Goal: Transaction & Acquisition: Purchase product/service

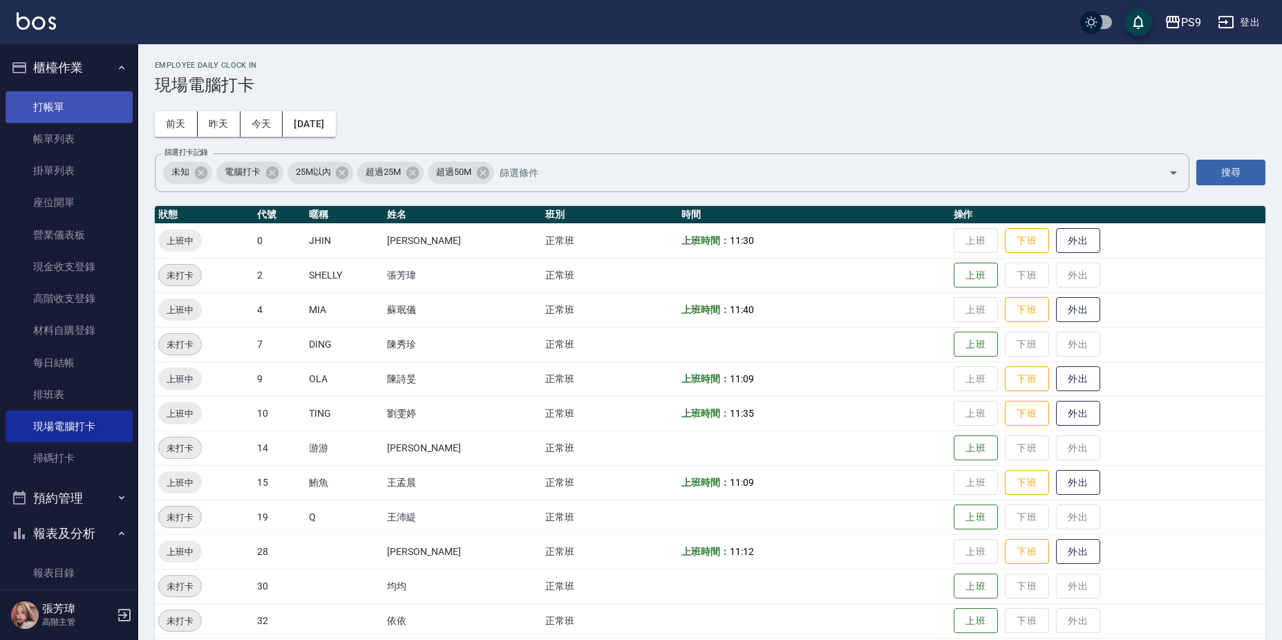
click at [64, 99] on link "打帳單" at bounding box center [69, 107] width 127 height 32
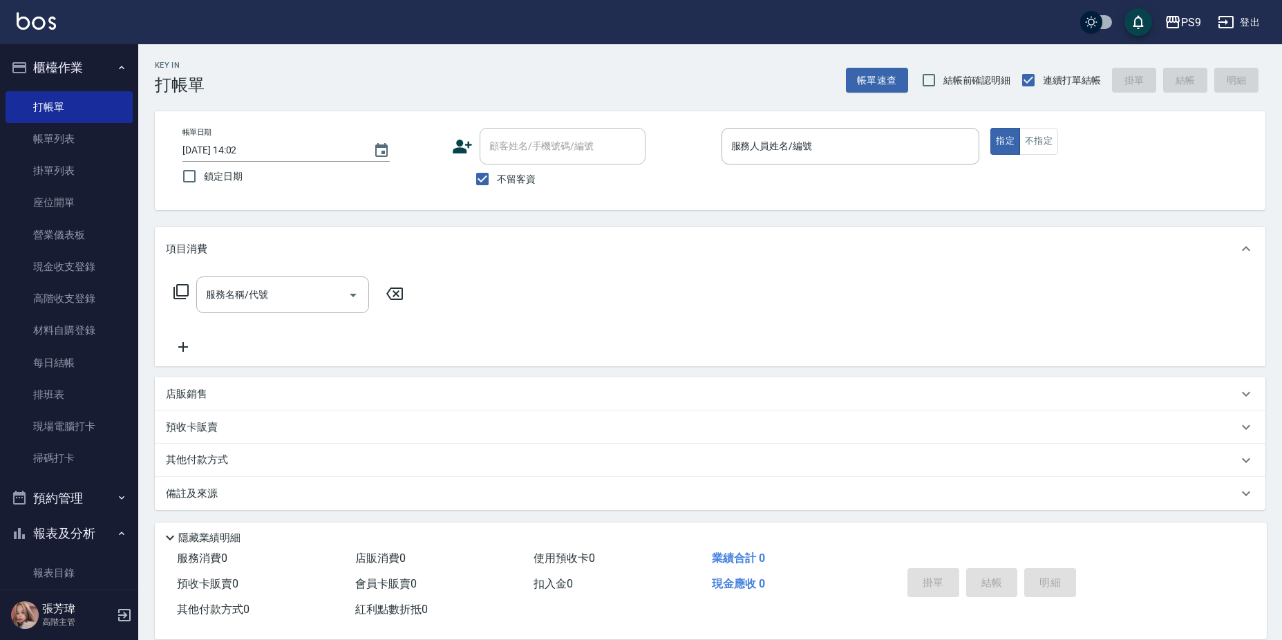
click at [518, 182] on span "不留客資" at bounding box center [516, 179] width 39 height 15
click at [497, 182] on input "不留客資" at bounding box center [482, 178] width 29 height 29
checkbox input "false"
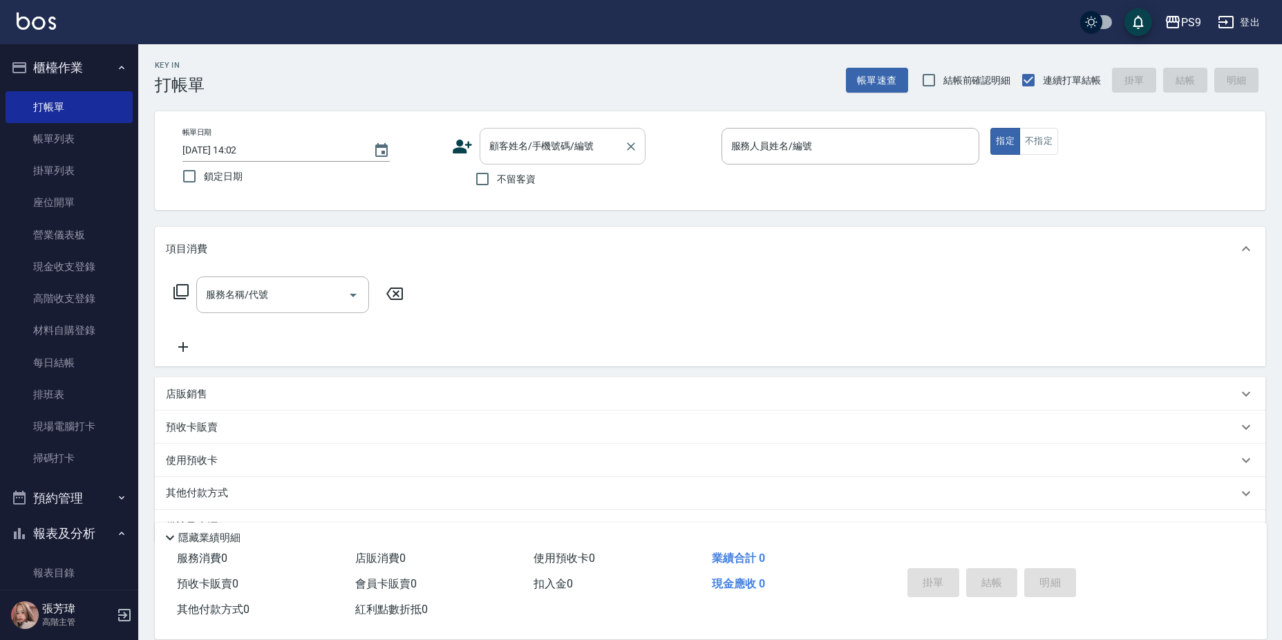
click at [513, 144] on input "顧客姓名/手機號碼/編號" at bounding box center [552, 146] width 133 height 24
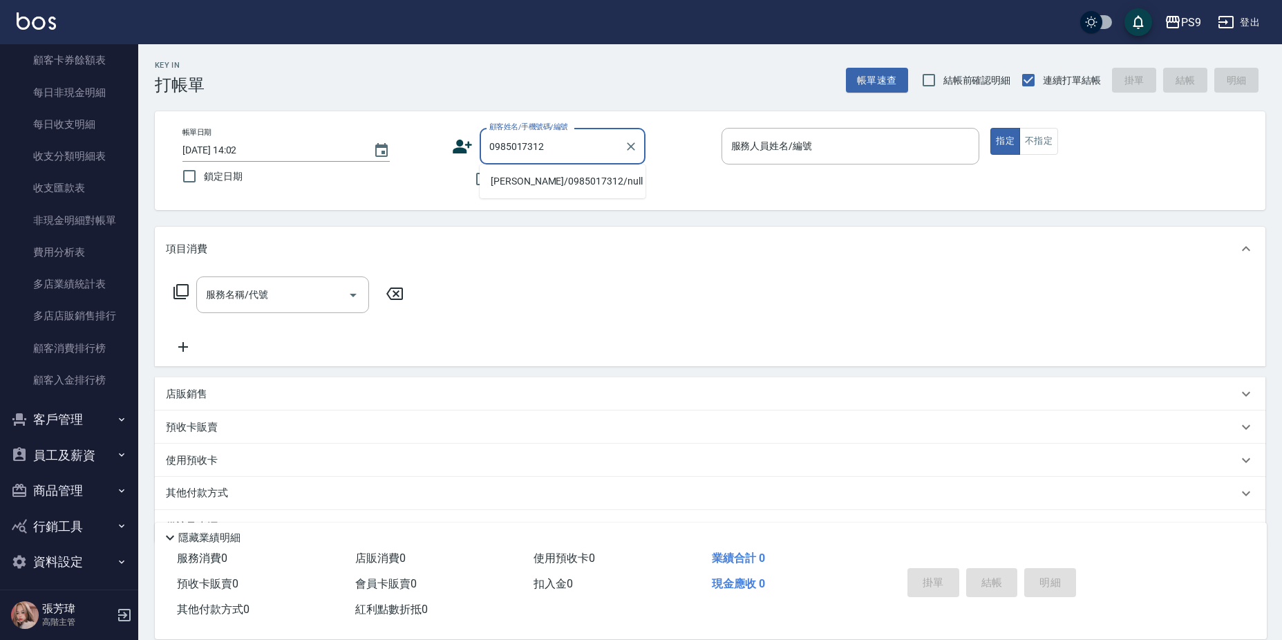
scroll to position [1510, 0]
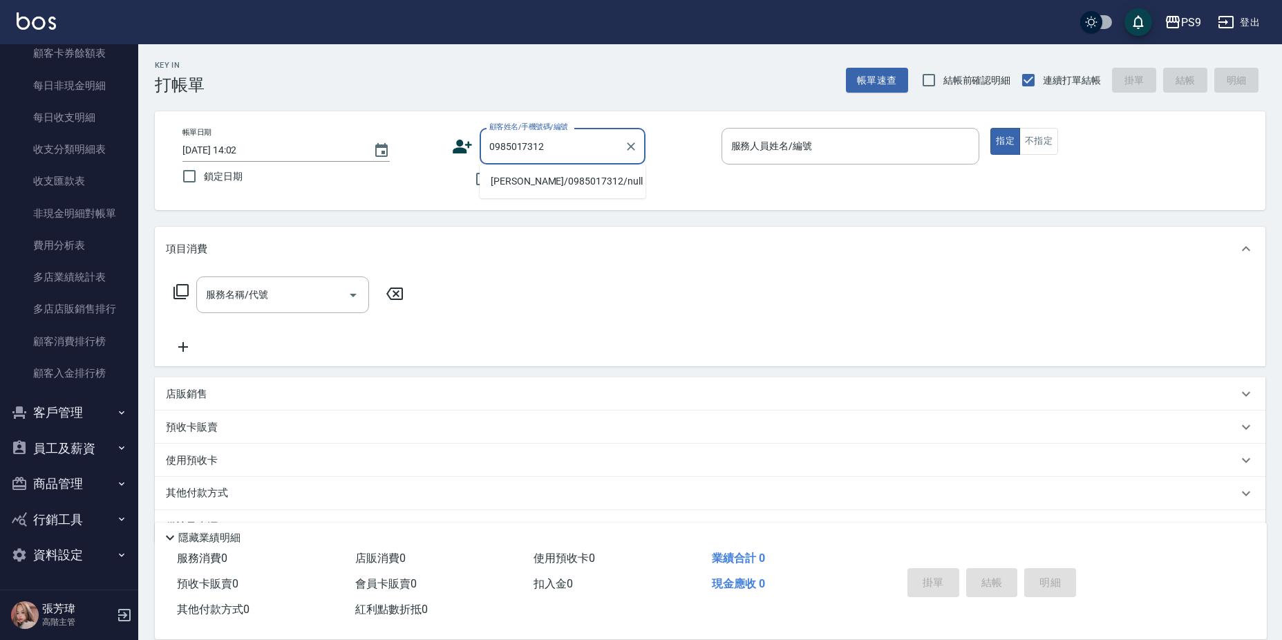
type input "0985017312"
click at [88, 406] on button "客戶管理" at bounding box center [69, 413] width 127 height 36
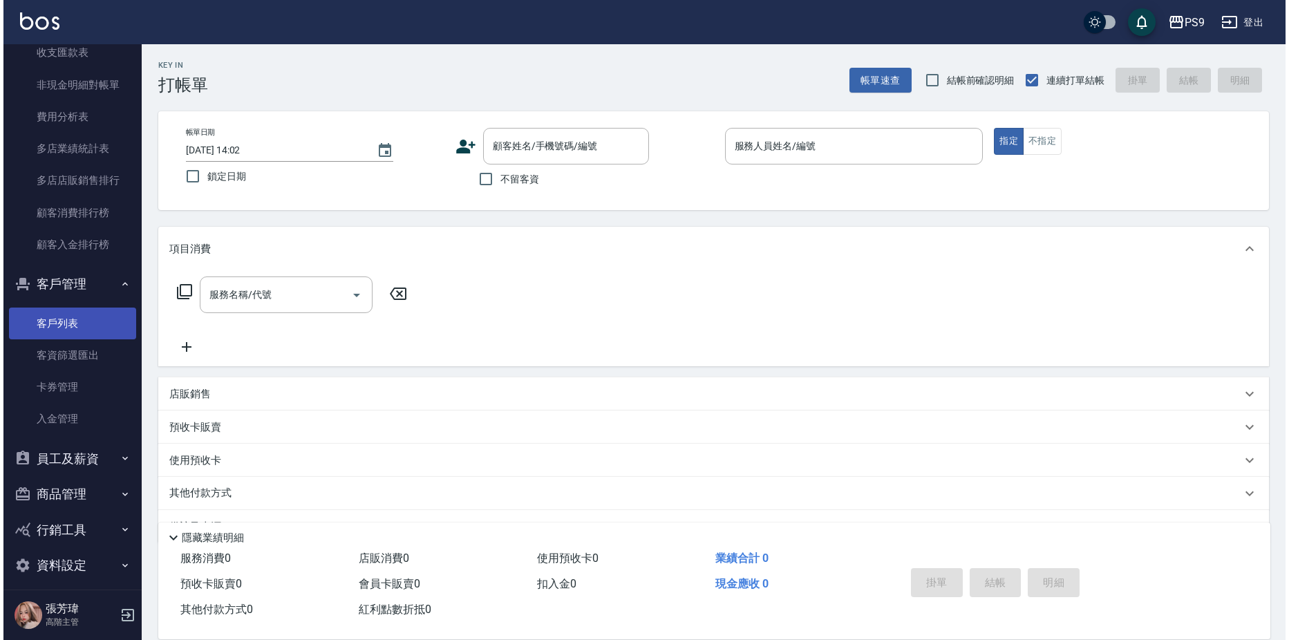
scroll to position [1648, 0]
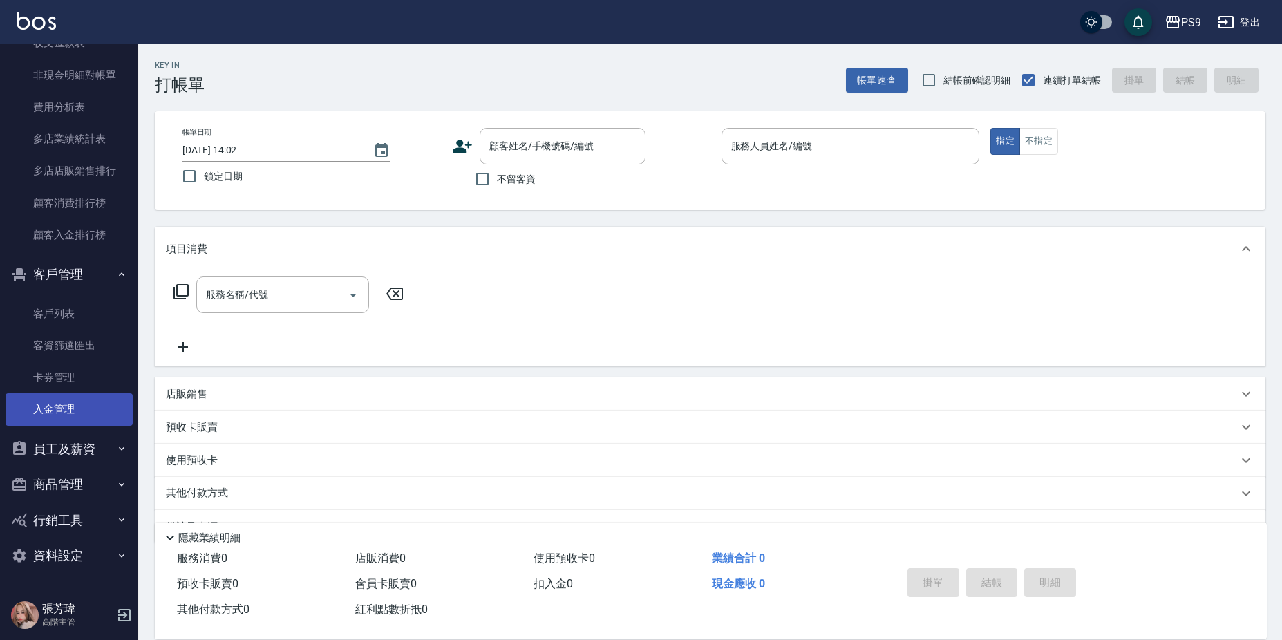
click at [82, 415] on link "入金管理" at bounding box center [69, 409] width 127 height 32
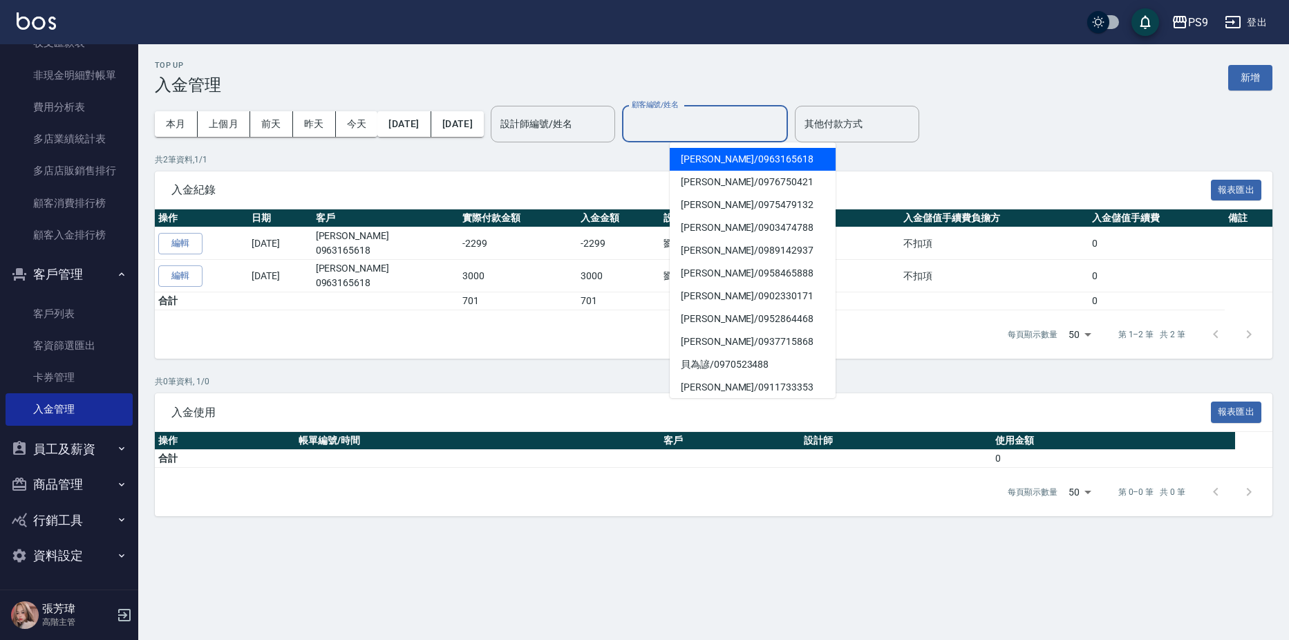
click at [712, 122] on input "顧客編號/姓名" at bounding box center [704, 124] width 153 height 24
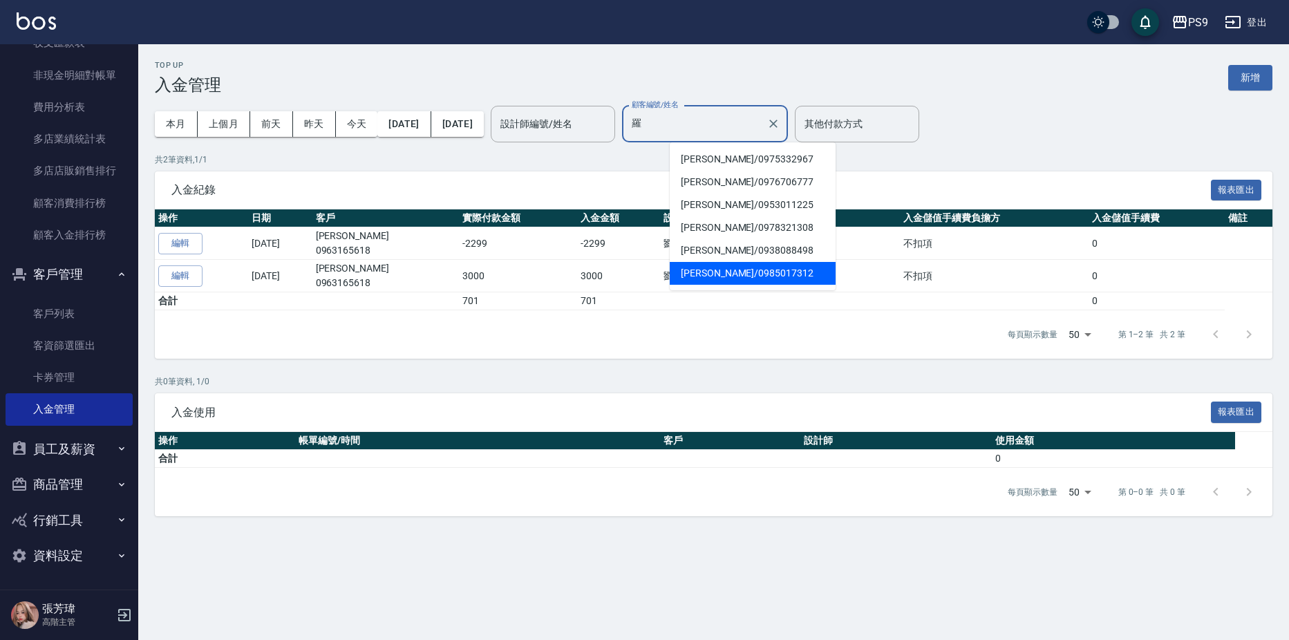
click at [745, 265] on span "[PERSON_NAME]/ 0985017312" at bounding box center [752, 273] width 166 height 23
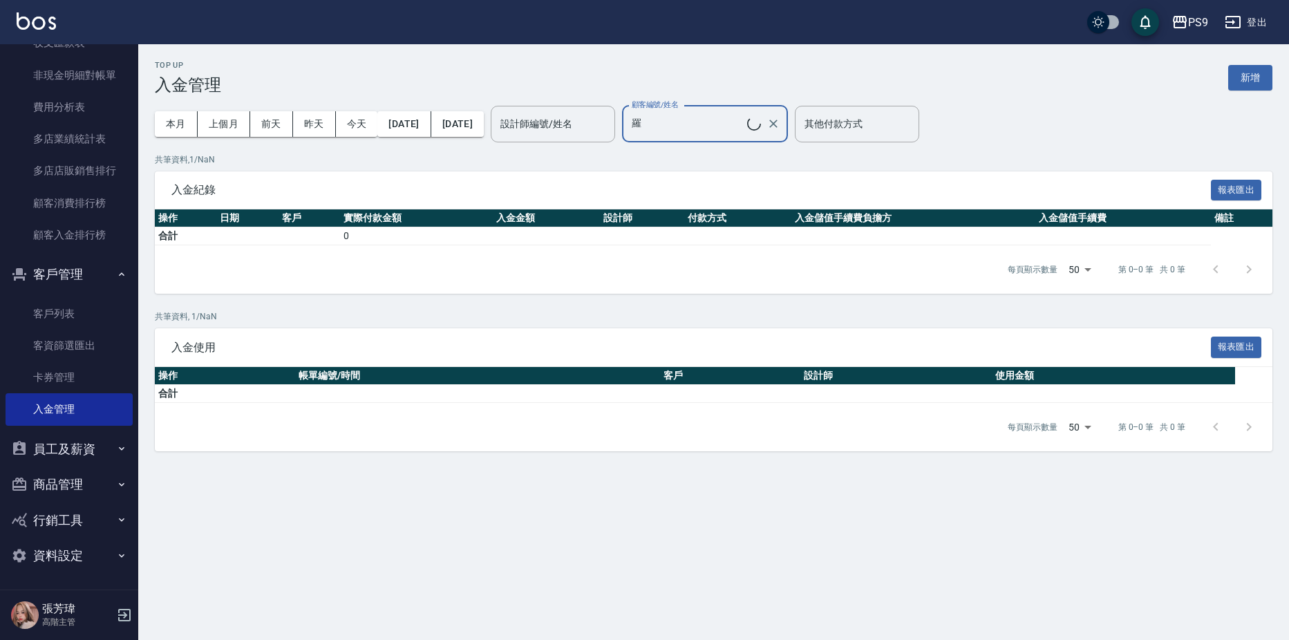
type input "[PERSON_NAME]/0985017312"
